Goal: Task Accomplishment & Management: Use online tool/utility

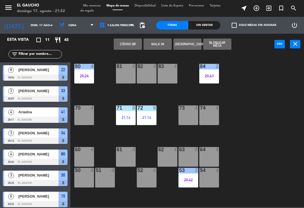
scroll to position [105, 0]
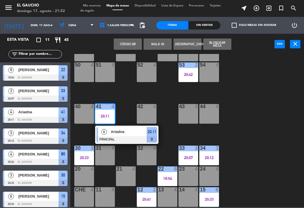
click at [133, 137] on div at bounding box center [126, 139] width 60 height 6
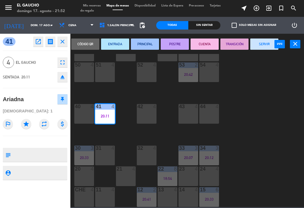
click at [264, 43] on button "SERVIR" at bounding box center [264, 44] width 28 height 11
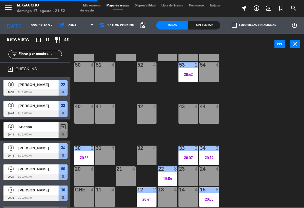
click at [82, 151] on div "30 3" at bounding box center [84, 149] width 20 height 6
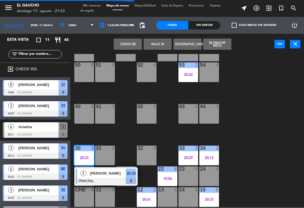
click at [108, 175] on span "[PERSON_NAME]" at bounding box center [108, 173] width 36 height 6
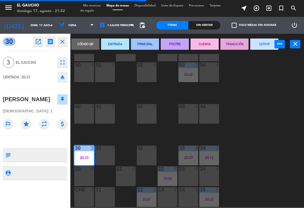
click at [260, 46] on button "SERVIR" at bounding box center [264, 44] width 28 height 11
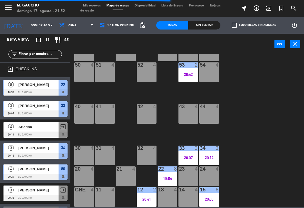
click at [150, 200] on div "20:41" at bounding box center [147, 199] width 20 height 4
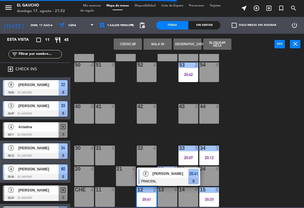
click at [164, 178] on div at bounding box center [168, 181] width 60 height 6
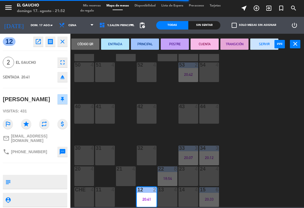
click at [257, 49] on button "SERVIR" at bounding box center [264, 44] width 28 height 11
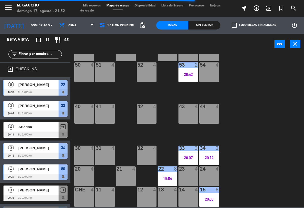
scroll to position [4, 0]
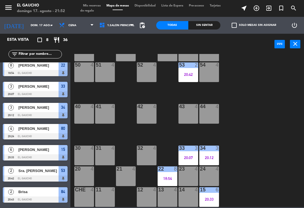
click at [207, 202] on div "15 6 20:33" at bounding box center [209, 197] width 20 height 20
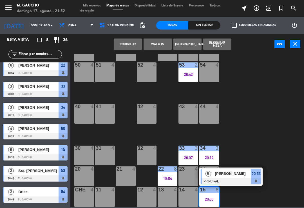
click at [234, 178] on div "[PERSON_NAME]" at bounding box center [232, 173] width 37 height 9
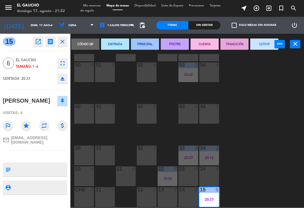
click at [264, 44] on button "SERVIR" at bounding box center [264, 44] width 28 height 11
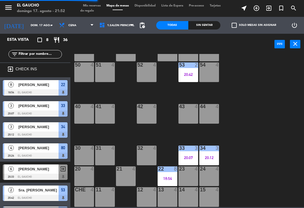
click at [163, 169] on div at bounding box center [167, 168] width 9 height 5
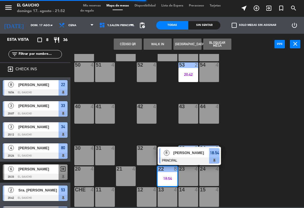
click at [188, 153] on span "[PERSON_NAME]" at bounding box center [191, 153] width 36 height 6
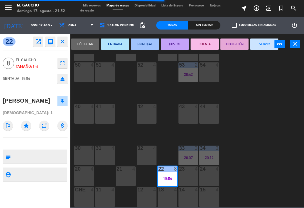
click at [260, 45] on button "SERVIR" at bounding box center [264, 44] width 28 height 11
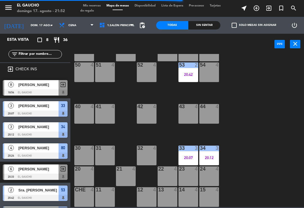
click at [200, 151] on div "34" at bounding box center [200, 148] width 0 height 5
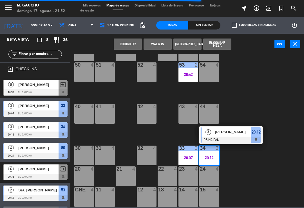
click at [232, 139] on div at bounding box center [230, 140] width 60 height 6
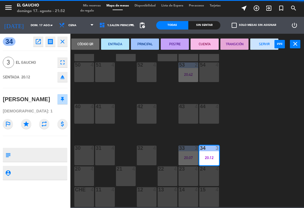
click at [261, 46] on button "SERVIR" at bounding box center [264, 44] width 28 height 11
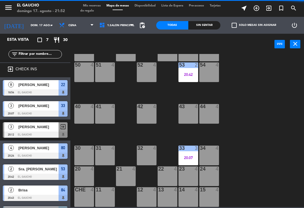
click at [187, 156] on div "20:07" at bounding box center [188, 158] width 20 height 4
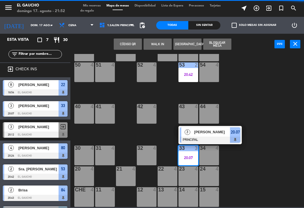
click at [219, 137] on div at bounding box center [210, 140] width 60 height 6
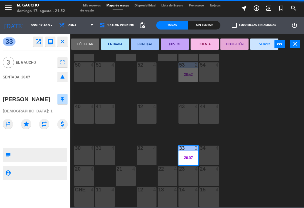
click at [260, 45] on button "SERVIR" at bounding box center [264, 44] width 28 height 11
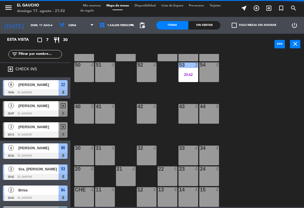
click at [104, 119] on div "41 4" at bounding box center [105, 114] width 20 height 20
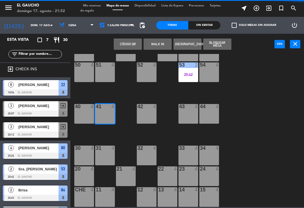
click at [154, 43] on button "WALK IN" at bounding box center [157, 44] width 28 height 11
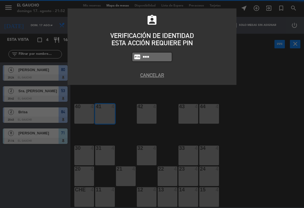
type input "3124"
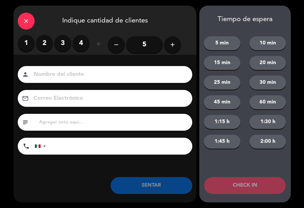
click at [60, 40] on label "3" at bounding box center [62, 43] width 17 height 17
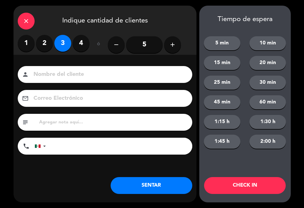
click at [144, 186] on button "SENTAR" at bounding box center [151, 185] width 82 height 17
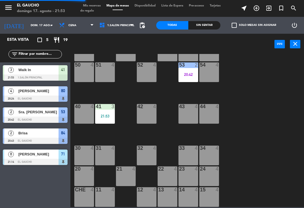
click at [189, 71] on div "53 2 20:42" at bounding box center [188, 72] width 20 height 20
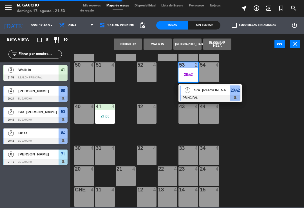
click at [207, 94] on div "Sra. [PERSON_NAME]" at bounding box center [211, 89] width 37 height 9
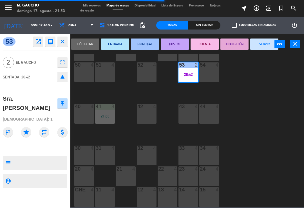
click at [256, 47] on button "SERVIR" at bounding box center [264, 44] width 28 height 11
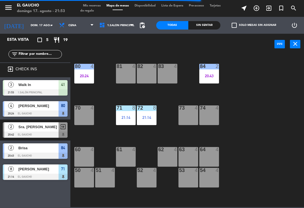
scroll to position [0, 0]
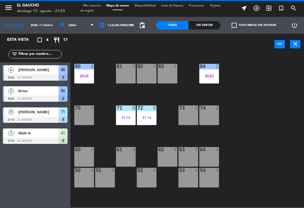
click at [210, 70] on div "84 2 20:43" at bounding box center [209, 74] width 20 height 20
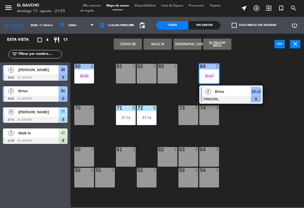
click at [230, 96] on div at bounding box center [230, 99] width 60 height 6
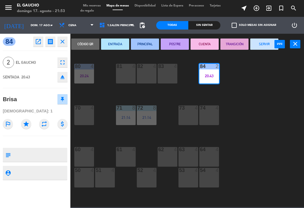
click at [233, 44] on button "TRANSICIÓN" at bounding box center [234, 44] width 28 height 11
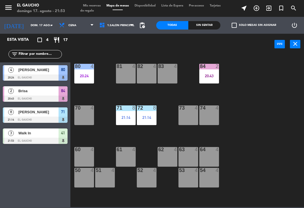
click at [84, 76] on div "20:24" at bounding box center [84, 76] width 20 height 4
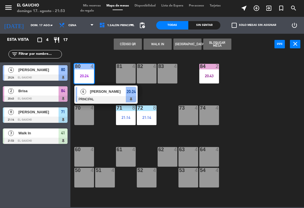
click at [107, 94] on span "[PERSON_NAME]" at bounding box center [108, 92] width 36 height 6
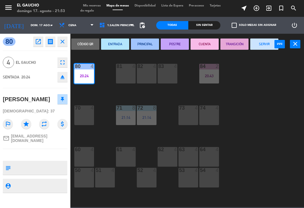
click at [260, 47] on button "SERVIR" at bounding box center [264, 44] width 28 height 11
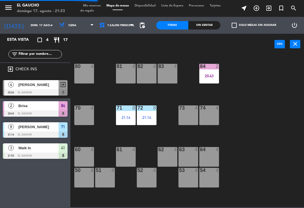
click at [134, 118] on div "21:14" at bounding box center [126, 118] width 20 height 4
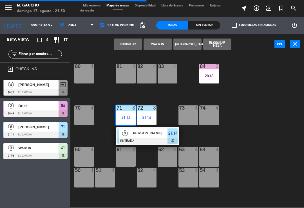
click at [152, 140] on div at bounding box center [147, 141] width 60 height 6
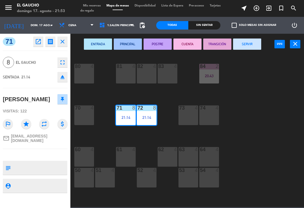
click at [127, 45] on button "PRINCIPAL" at bounding box center [128, 44] width 28 height 11
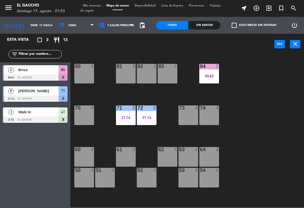
click at [145, 116] on div "21:14" at bounding box center [147, 118] width 20 height 4
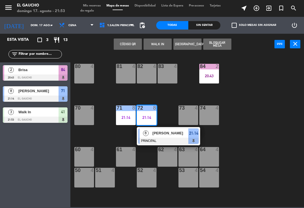
click at [155, 136] on div "[PERSON_NAME]" at bounding box center [170, 132] width 37 height 9
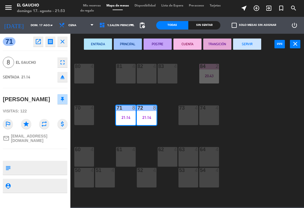
click at [155, 47] on button "POSTRE" at bounding box center [157, 44] width 28 height 11
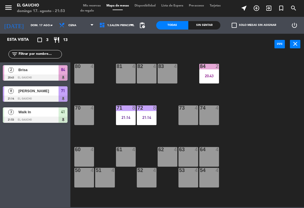
click at [236, 98] on div "84 2 20:43 80 4 83 4 82 4 81 4 70 4 71 8 21:14 72 8 21:14 73 4 74 4 63 4 62 4 6…" at bounding box center [188, 130] width 230 height 153
click at [245, 131] on div "84 2 20:43 80 4 83 4 82 4 81 4 70 4 71 8 21:14 72 8 21:14 73 4 74 4 63 4 62 4 6…" at bounding box center [188, 130] width 230 height 153
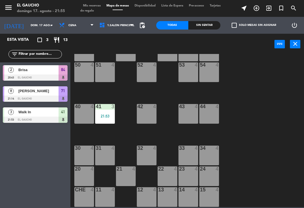
scroll to position [105, 0]
click at [189, 154] on div "33 4" at bounding box center [188, 156] width 20 height 20
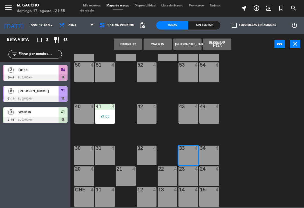
click at [154, 46] on button "WALK IN" at bounding box center [157, 44] width 28 height 11
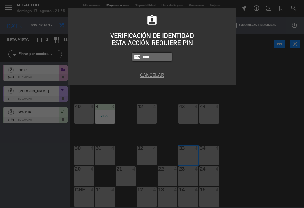
type input "3124"
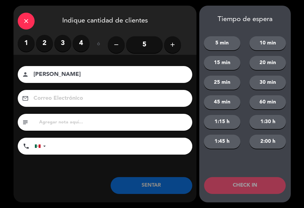
type input "[PERSON_NAME]"
click at [46, 42] on label "2" at bounding box center [44, 43] width 17 height 17
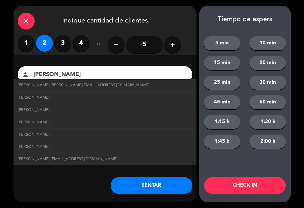
click at [114, 83] on link "[PERSON_NAME] [PERSON_NAME][EMAIL_ADDRESS][DOMAIN_NAME]" at bounding box center [105, 85] width 174 height 6
type input "[EMAIL_ADDRESS][DOMAIN_NAME]"
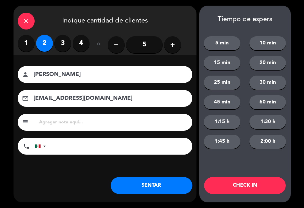
click at [155, 187] on button "SENTAR" at bounding box center [151, 185] width 82 height 17
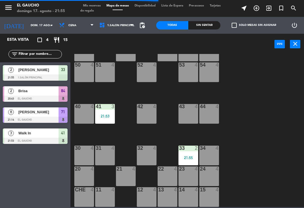
click at [126, 134] on div "84 2 20:43 80 4 83 4 82 4 81 4 70 4 71 8 21:14 72 8 21:14 73 4 74 4 63 4 62 4 6…" at bounding box center [188, 130] width 230 height 153
click at [108, 119] on div "41 3 21:53" at bounding box center [105, 114] width 20 height 20
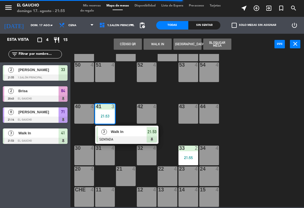
click at [123, 138] on div at bounding box center [126, 139] width 60 height 6
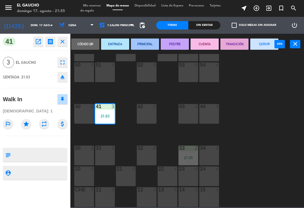
click at [114, 48] on button "ENTRADA" at bounding box center [115, 44] width 28 height 11
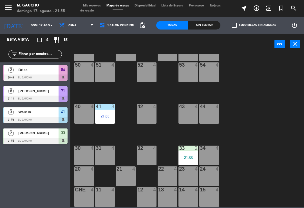
click at [247, 114] on div "84 2 20:43 80 4 83 4 82 4 81 4 70 4 71 8 21:14 72 8 21:14 73 4 74 4 63 4 62 4 6…" at bounding box center [188, 130] width 230 height 153
click at [147, 109] on div at bounding box center [146, 106] width 9 height 5
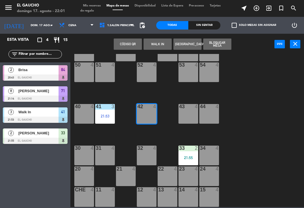
click at [156, 45] on button "WALK IN" at bounding box center [157, 44] width 28 height 11
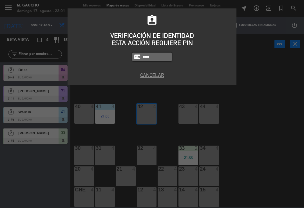
type input "3124"
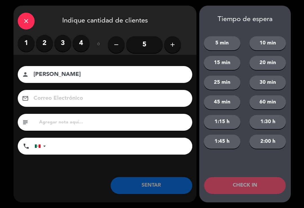
type input "[PERSON_NAME]"
click at [148, 41] on input "5" at bounding box center [144, 44] width 37 height 17
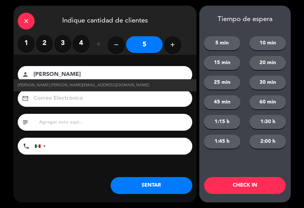
click at [33, 87] on span "[PERSON_NAME] [PERSON_NAME][EMAIL_ADDRESS][DOMAIN_NAME]" at bounding box center [83, 85] width 131 height 6
type input "[EMAIL_ADDRESS][DOMAIN_NAME]"
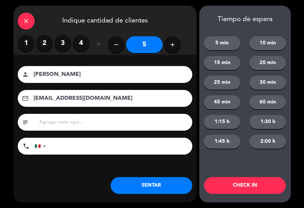
click at [149, 191] on button "SENTAR" at bounding box center [151, 185] width 82 height 17
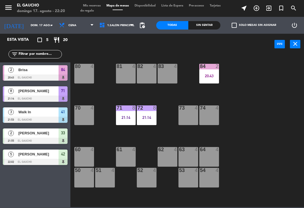
scroll to position [0, 0]
click at [147, 119] on div "21:14" at bounding box center [147, 118] width 20 height 4
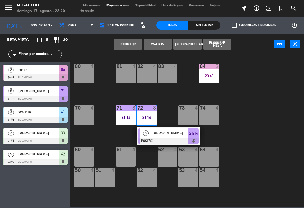
click at [162, 135] on span "[PERSON_NAME]" at bounding box center [170, 133] width 36 height 6
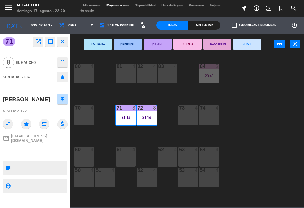
click at [251, 48] on button "SERVIR" at bounding box center [247, 44] width 28 height 11
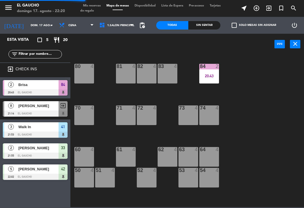
click at [211, 78] on div "20:43" at bounding box center [209, 76] width 20 height 4
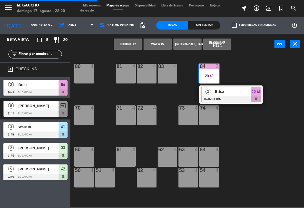
click at [234, 94] on span "Brisa" at bounding box center [233, 92] width 36 height 6
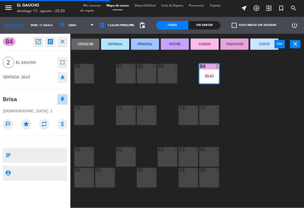
click at [258, 46] on button "SERVIR" at bounding box center [264, 44] width 28 height 11
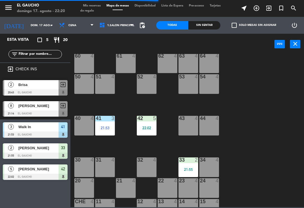
scroll to position [98, 0]
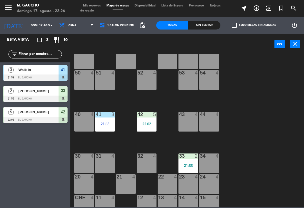
click at [258, 146] on div "84 4 80 4 83 4 82 4 81 4 70 4 71 4 72 4 73 4 74 4 63 4 62 4 61 4 60 4 64 4 54 4…" at bounding box center [188, 130] width 230 height 153
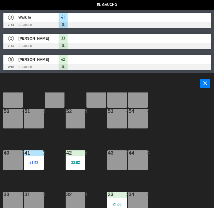
click at [26, 77] on header "power_input close" at bounding box center [107, 83] width 214 height 21
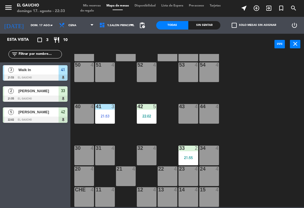
scroll to position [105, 0]
click at [206, 177] on div "24 4" at bounding box center [209, 176] width 20 height 20
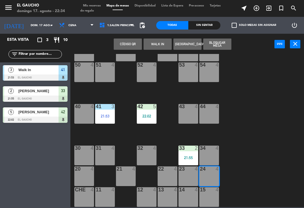
click at [154, 40] on button "WALK IN" at bounding box center [157, 44] width 28 height 11
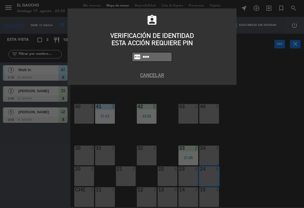
type input "3124"
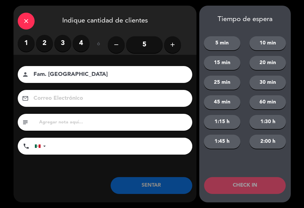
type input "Fam. [GEOGRAPHIC_DATA]"
click at [64, 43] on label "3" at bounding box center [62, 43] width 17 height 17
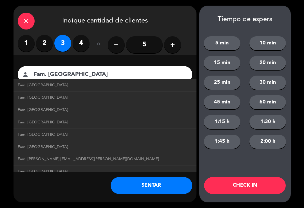
scroll to position [221, 0]
click at [70, 157] on span "Fam. [PERSON_NAME] [EMAIL_ADDRESS][PERSON_NAME][DOMAIN_NAME]" at bounding box center [88, 160] width 141 height 6
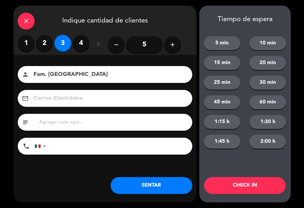
type input "[EMAIL_ADDRESS][PERSON_NAME][DOMAIN_NAME]"
click at [142, 189] on button "SENTAR" at bounding box center [151, 185] width 82 height 17
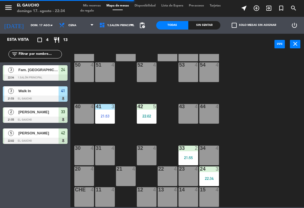
click at [145, 115] on div "22:02" at bounding box center [147, 116] width 20 height 4
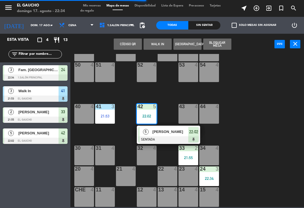
click at [155, 127] on div "[PERSON_NAME]" at bounding box center [170, 131] width 37 height 9
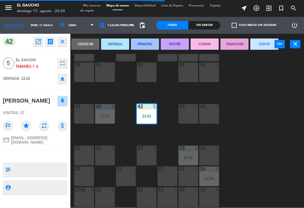
click at [144, 40] on button "PRINCIPAL" at bounding box center [145, 44] width 28 height 11
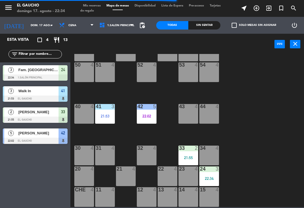
click at [110, 114] on div "21:53" at bounding box center [105, 116] width 20 height 4
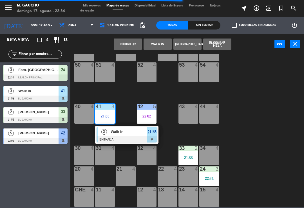
click at [119, 131] on span "Walk In" at bounding box center [129, 132] width 36 height 6
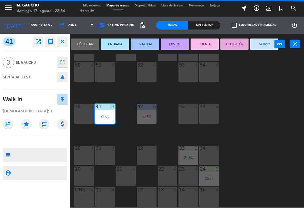
click at [236, 47] on button "TRANSICIÓN" at bounding box center [234, 44] width 28 height 11
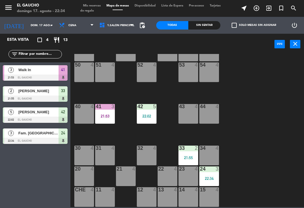
click at [189, 156] on div "21:55" at bounding box center [188, 158] width 20 height 4
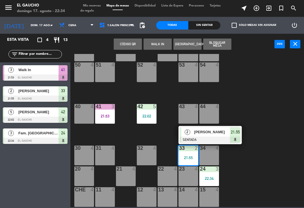
click at [217, 136] on div "[PERSON_NAME]" at bounding box center [211, 131] width 37 height 9
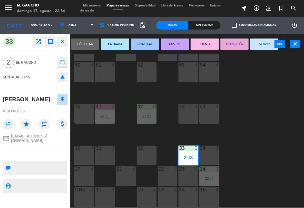
click at [144, 46] on button "PRINCIPAL" at bounding box center [145, 44] width 28 height 11
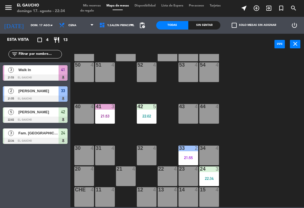
click at [154, 114] on div "22:02" at bounding box center [147, 116] width 20 height 4
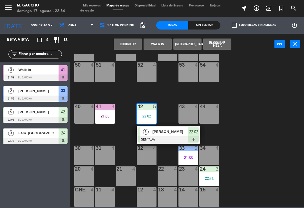
click at [164, 130] on span "[PERSON_NAME]" at bounding box center [170, 132] width 36 height 6
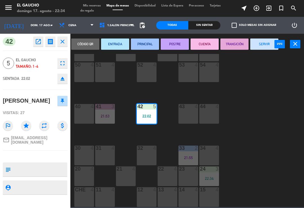
click at [146, 44] on button "PRINCIPAL" at bounding box center [145, 44] width 28 height 11
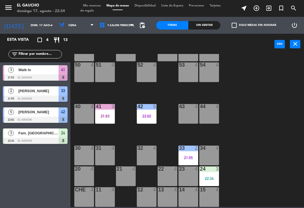
scroll to position [105, 0]
click at [188, 81] on div "53 4" at bounding box center [188, 72] width 20 height 20
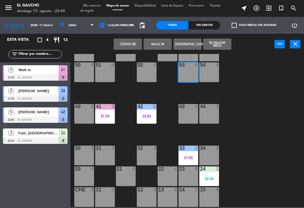
click at [153, 42] on button "WALK IN" at bounding box center [157, 44] width 28 height 11
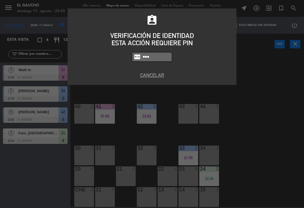
type input "3124"
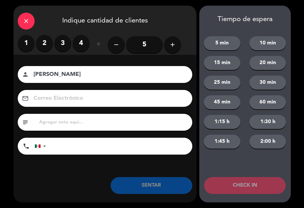
type input "[PERSON_NAME]"
click at [46, 44] on label "2" at bounding box center [44, 43] width 17 height 17
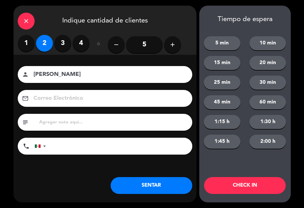
click at [84, 94] on input at bounding box center [109, 99] width 152 height 10
type input "[EMAIL_ADDRESS][DOMAIN_NAME]"
click at [157, 191] on button "SENTAR" at bounding box center [151, 185] width 82 height 17
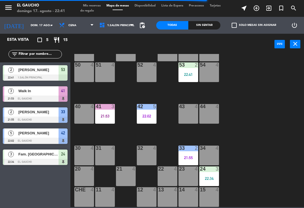
click at [108, 118] on div "21:53" at bounding box center [105, 116] width 20 height 4
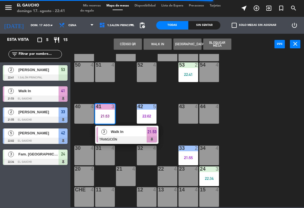
click at [123, 134] on span "Walk In" at bounding box center [129, 132] width 36 height 6
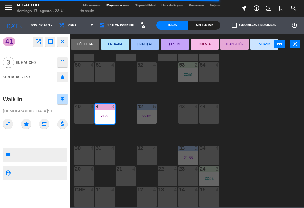
click at [259, 44] on button "SERVIR" at bounding box center [264, 44] width 28 height 11
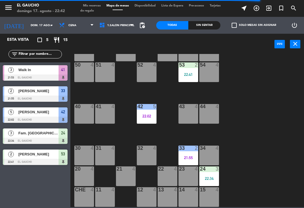
click at [217, 178] on div "22:34" at bounding box center [209, 179] width 20 height 4
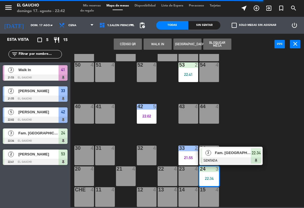
click at [234, 161] on div at bounding box center [230, 160] width 60 height 6
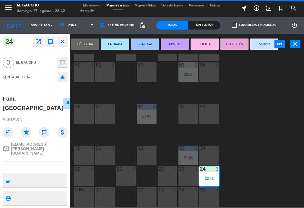
click at [145, 49] on button "PRINCIPAL" at bounding box center [145, 44] width 28 height 11
